Goal: Information Seeking & Learning: Compare options

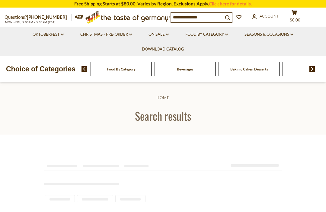
type input "**********"
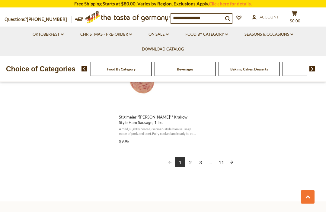
scroll to position [1098, 0]
click at [191, 162] on link "2" at bounding box center [190, 162] width 10 height 10
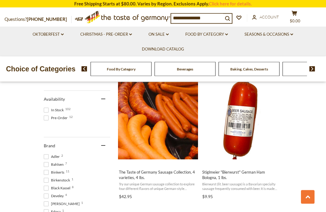
scroll to position [263, 0]
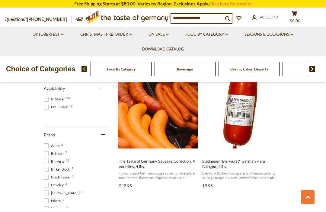
click at [153, 159] on span "The Taste of Germany Sausage Collection, 4 varieties, 4 lbs." at bounding box center [158, 163] width 78 height 11
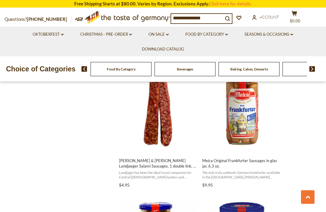
scroll to position [659, 0]
click at [154, 163] on span "Schaller & Weber Landjaeger Salami Sausages, 1 double link, 2 oz" at bounding box center [158, 162] width 78 height 11
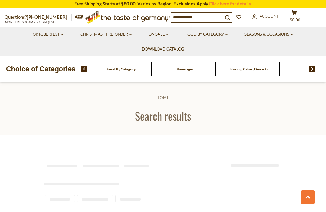
type input "**********"
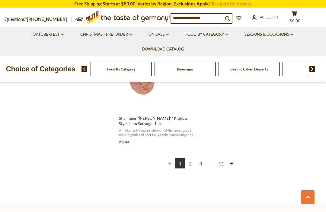
scroll to position [1085, 0]
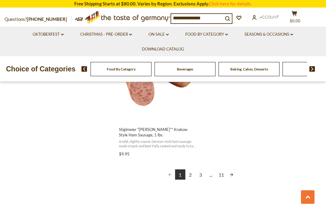
click at [201, 175] on link "3" at bounding box center [201, 174] width 10 height 10
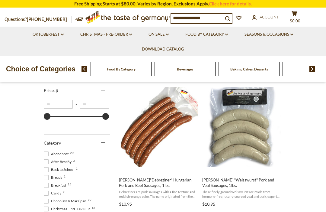
scroll to position [128, 0]
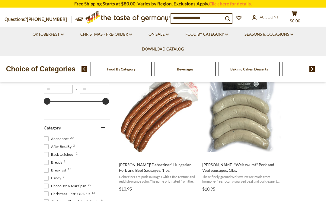
click at [172, 177] on span "Debreziner are pork sausages with a fine texture and reddish-orange color. The …" at bounding box center [158, 178] width 78 height 9
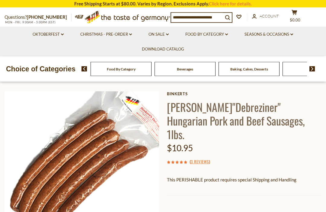
scroll to position [22, 0]
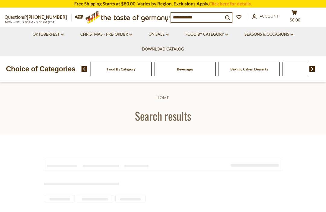
type input "**********"
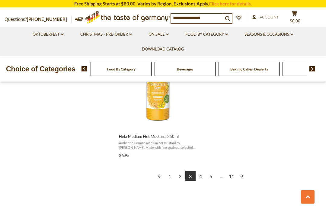
scroll to position [1086, 0]
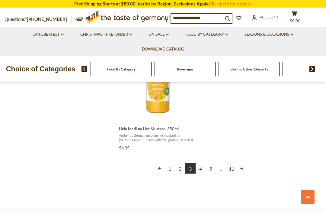
click at [201, 168] on link "4" at bounding box center [201, 168] width 10 height 10
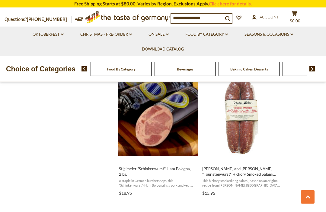
scroll to position [651, 0]
click at [242, 170] on span "Schaller and Weber "Touristenwurst" Hickory Smoked Salami Ring, 10 oz" at bounding box center [241, 170] width 78 height 11
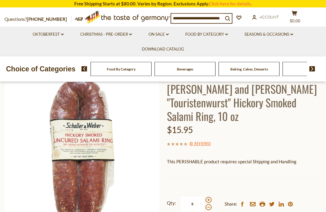
scroll to position [34, 0]
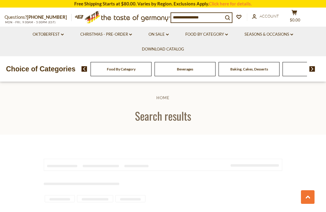
type input "**********"
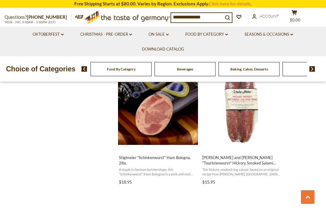
scroll to position [662, 0]
click at [157, 159] on span "Stiglmeier "Schinkenwurst" Ham Bologna, 2lbs." at bounding box center [158, 160] width 78 height 11
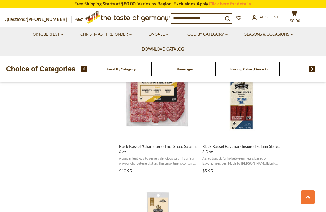
scroll to position [937, 0]
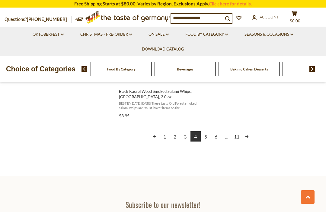
click at [206, 135] on link "5" at bounding box center [206, 136] width 10 height 10
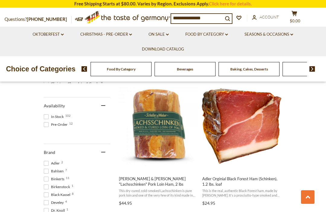
scroll to position [254, 0]
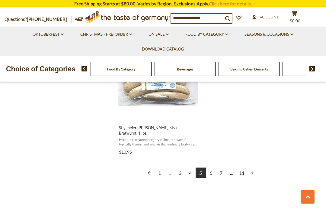
click at [210, 173] on link "6" at bounding box center [211, 172] width 10 height 10
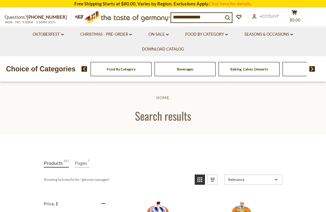
click at [84, 71] on img at bounding box center [84, 68] width 6 height 5
click at [314, 69] on img at bounding box center [312, 68] width 6 height 5
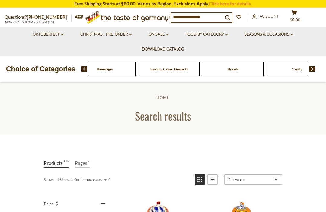
click at [312, 69] on img at bounding box center [312, 68] width 6 height 5
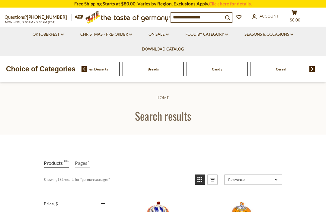
click at [313, 69] on img at bounding box center [312, 68] width 6 height 5
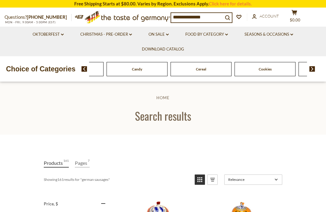
click at [314, 70] on img at bounding box center [312, 68] width 6 height 5
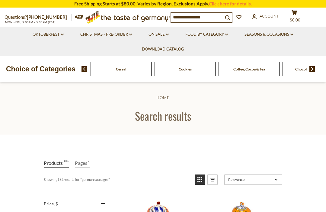
click at [312, 70] on img at bounding box center [312, 68] width 6 height 5
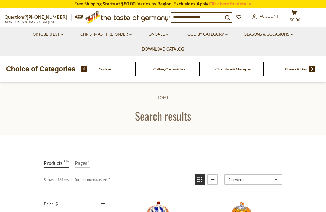
click at [311, 70] on img at bounding box center [312, 68] width 6 height 5
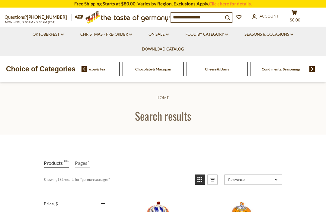
click at [310, 70] on img at bounding box center [312, 68] width 6 height 5
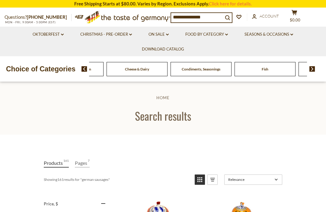
click at [308, 70] on span at bounding box center [310, 68] width 10 height 5
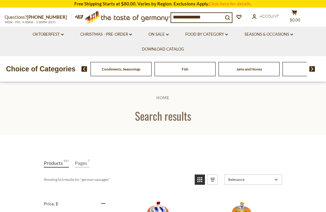
click at [310, 70] on img at bounding box center [312, 68] width 6 height 5
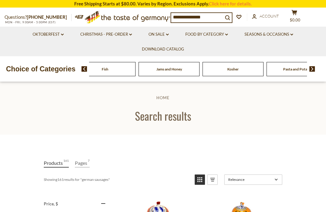
click at [310, 70] on img at bounding box center [312, 68] width 6 height 5
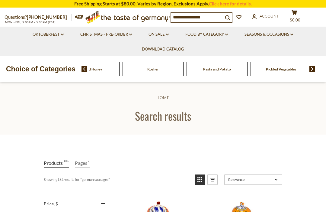
click at [193, 17] on input "**********" at bounding box center [197, 17] width 52 height 8
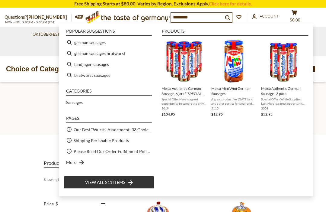
click at [199, 21] on input "********" at bounding box center [197, 17] width 52 height 8
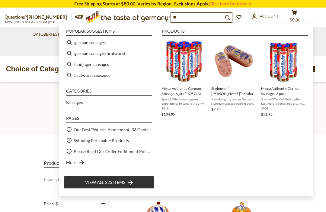
type input "*"
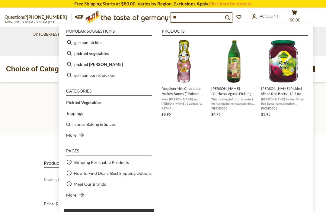
click at [101, 54] on b "ckled vegetables" at bounding box center [93, 53] width 31 height 7
type input "**********"
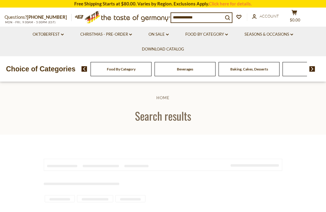
type input "**********"
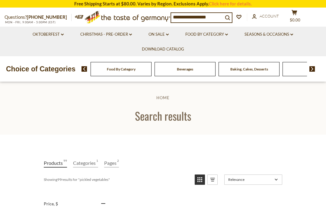
click at [230, 70] on span "Baking, Cakes, Desserts" at bounding box center [249, 69] width 38 height 5
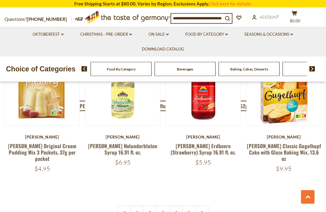
scroll to position [1285, 0]
click at [134, 205] on link "1" at bounding box center [137, 212] width 14 height 14
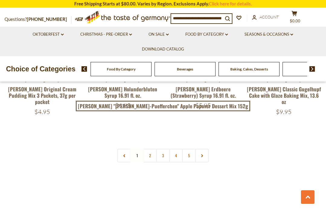
click at [148, 148] on link "2" at bounding box center [150, 155] width 14 height 14
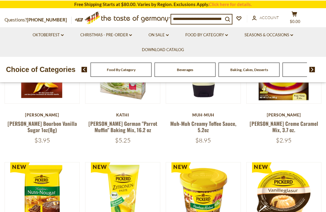
scroll to position [202, 0]
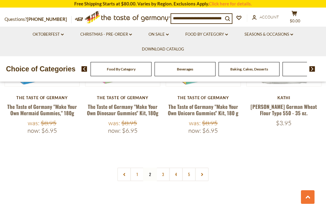
click at [160, 167] on link "3" at bounding box center [163, 174] width 14 height 14
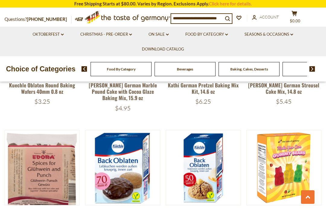
scroll to position [921, 0]
